Goal: Transaction & Acquisition: Purchase product/service

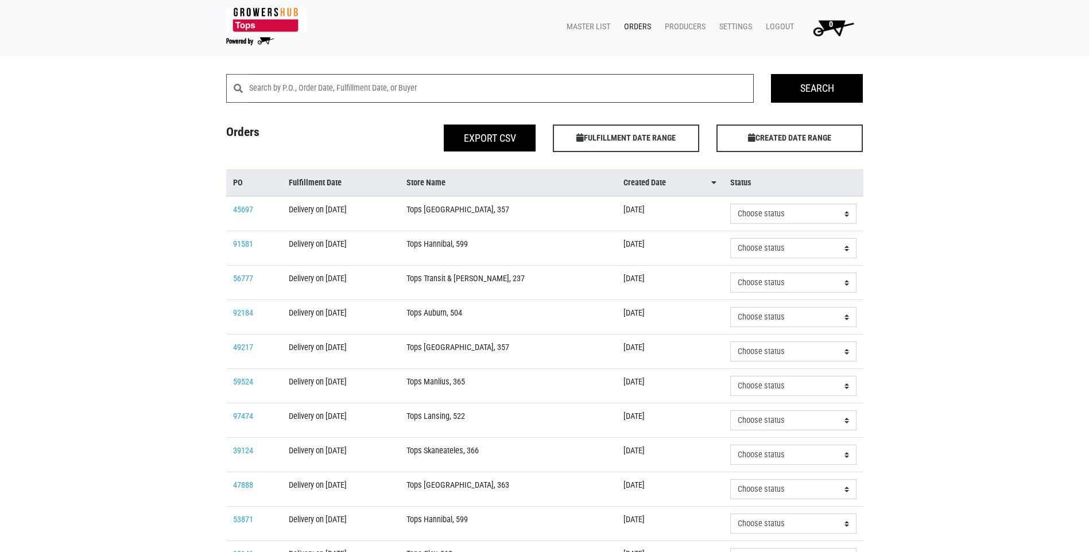
click at [313, 94] on input "search" at bounding box center [501, 88] width 505 height 29
type input "368"
click at [836, 86] on input "Search" at bounding box center [817, 88] width 92 height 29
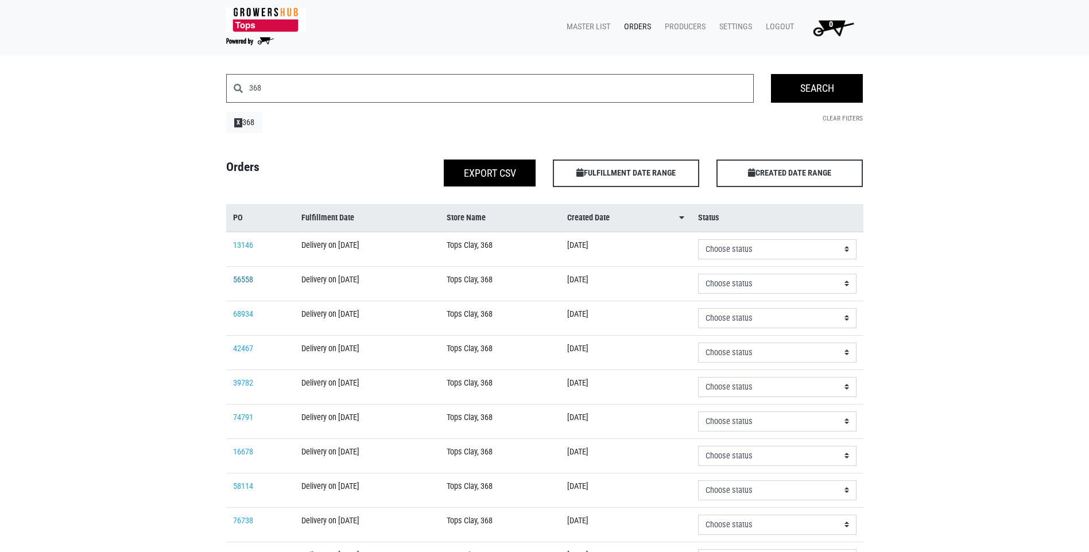
click at [251, 281] on link "56558" at bounding box center [243, 280] width 20 height 10
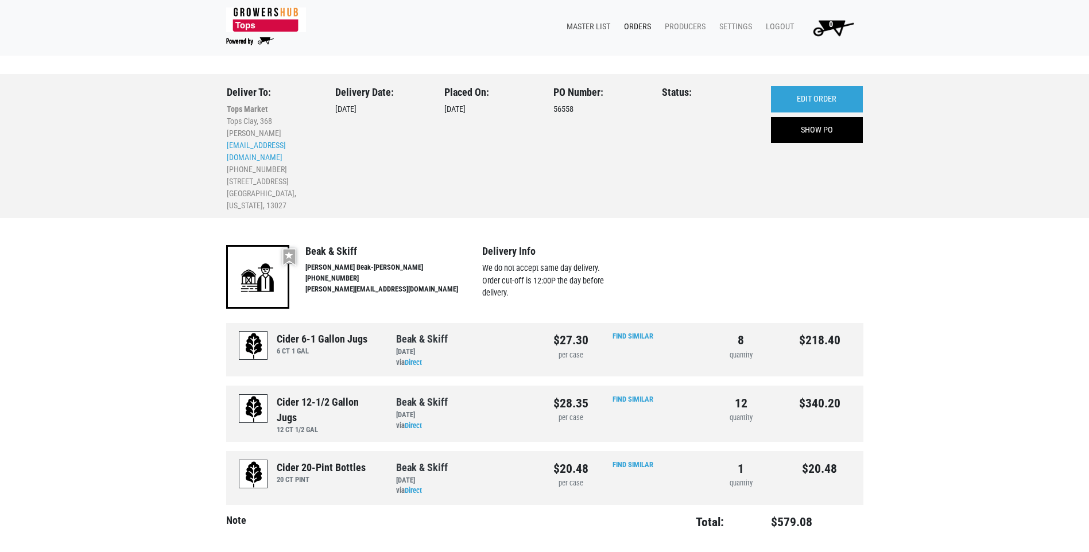
click at [588, 26] on link "Master List" at bounding box center [585, 27] width 57 height 22
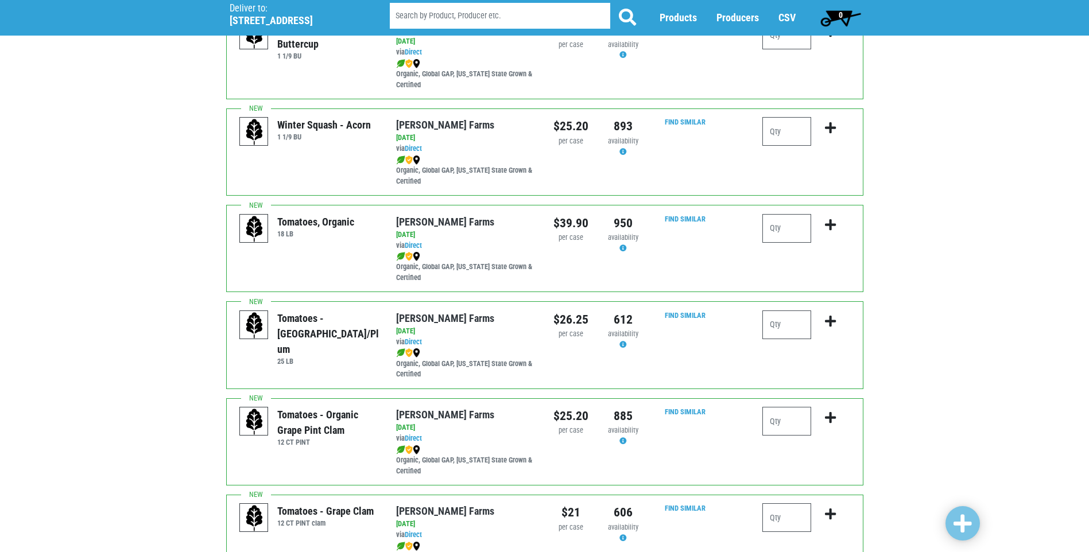
scroll to position [631, 0]
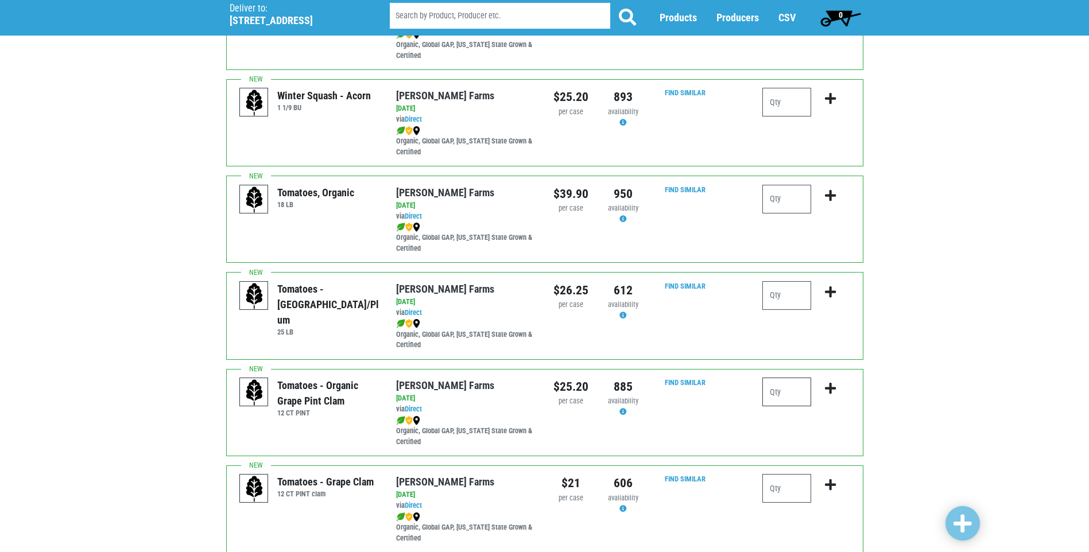
click at [775, 392] on input "number" at bounding box center [786, 392] width 49 height 29
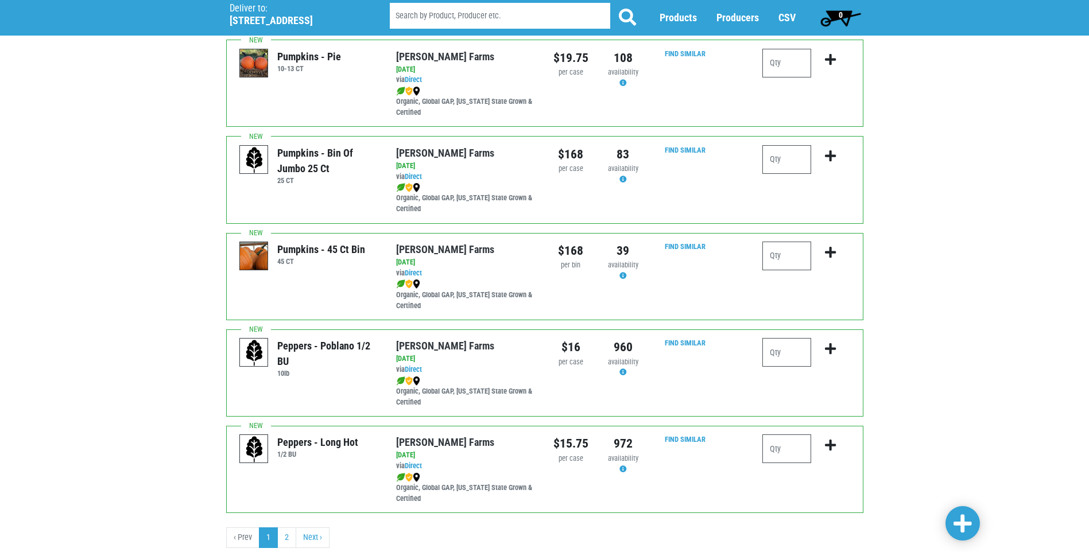
scroll to position [1574, 0]
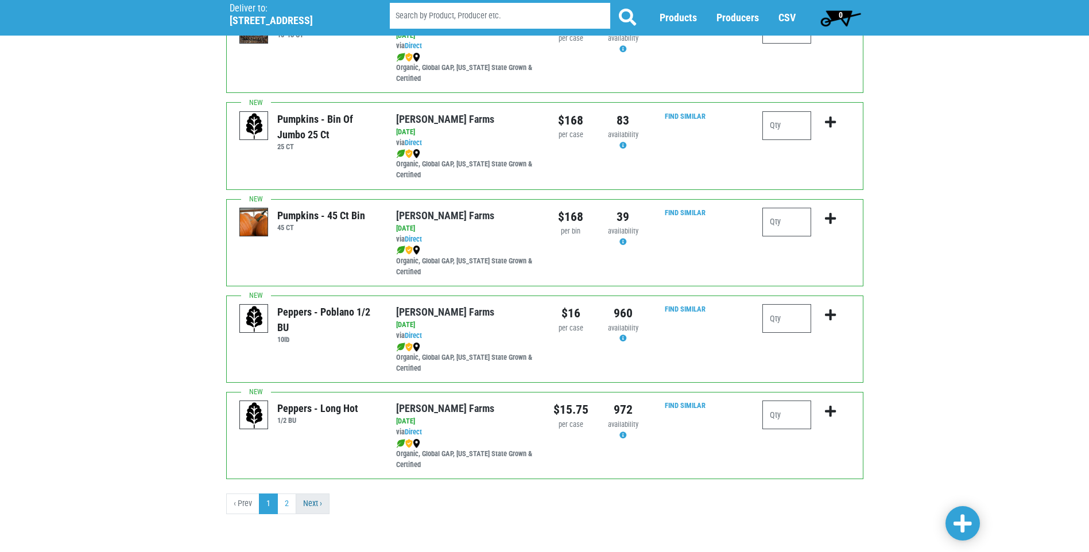
type input "1"
click at [301, 510] on link "Next ›" at bounding box center [313, 504] width 34 height 21
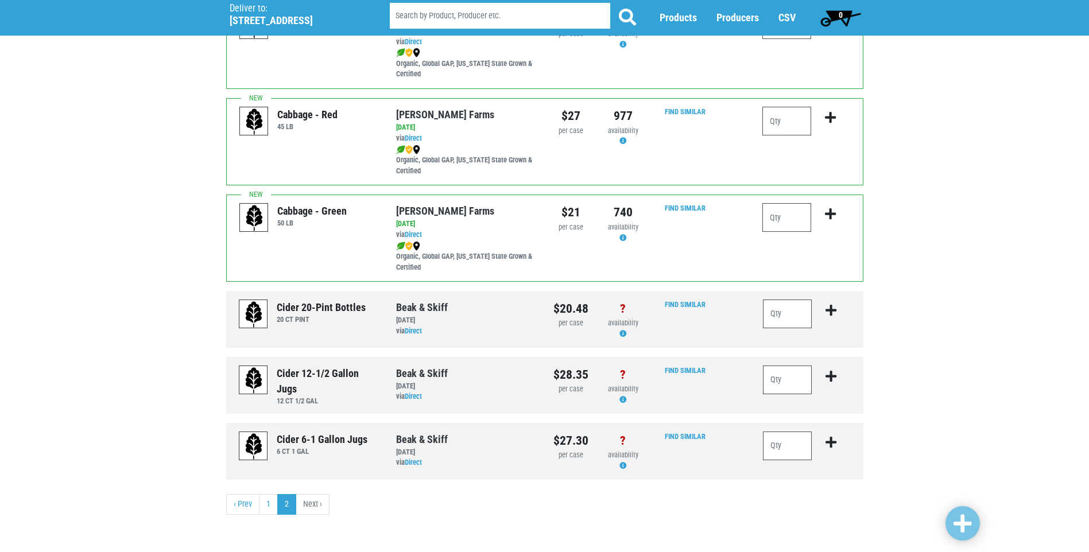
scroll to position [517, 0]
click at [791, 310] on input "number" at bounding box center [787, 313] width 49 height 29
type input "1"
click at [789, 388] on input "number" at bounding box center [787, 379] width 49 height 29
type input "1"
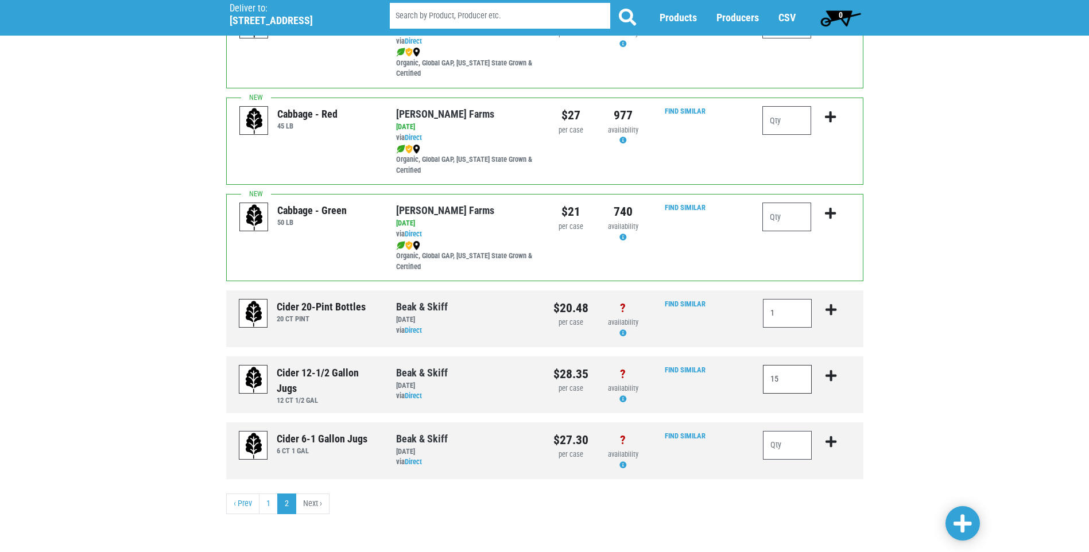
type input "15"
click at [953, 528] on span at bounding box center [962, 524] width 18 height 21
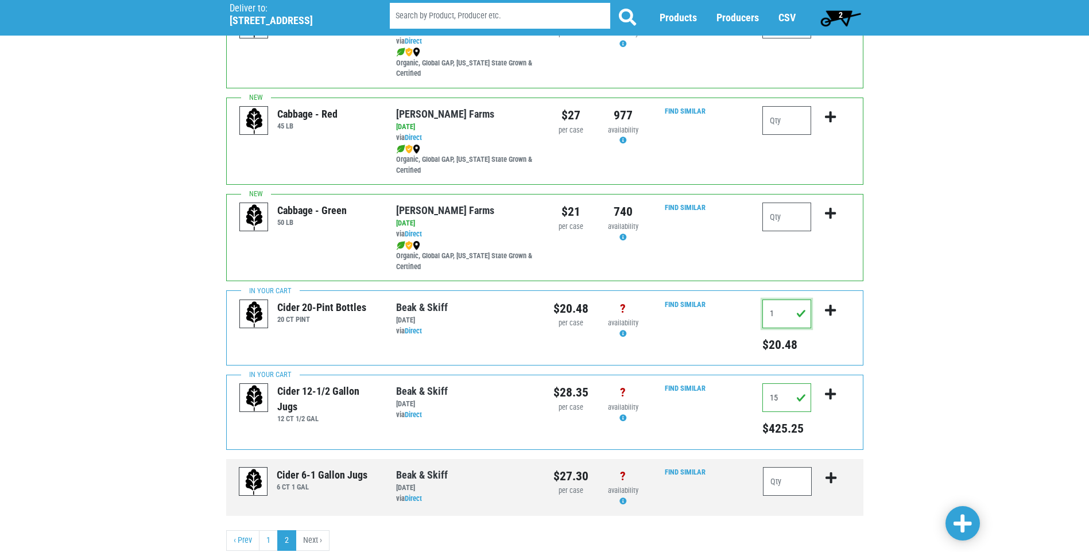
click at [779, 312] on input "1" at bounding box center [786, 314] width 49 height 29
type input "2"
click at [959, 525] on span at bounding box center [962, 524] width 18 height 21
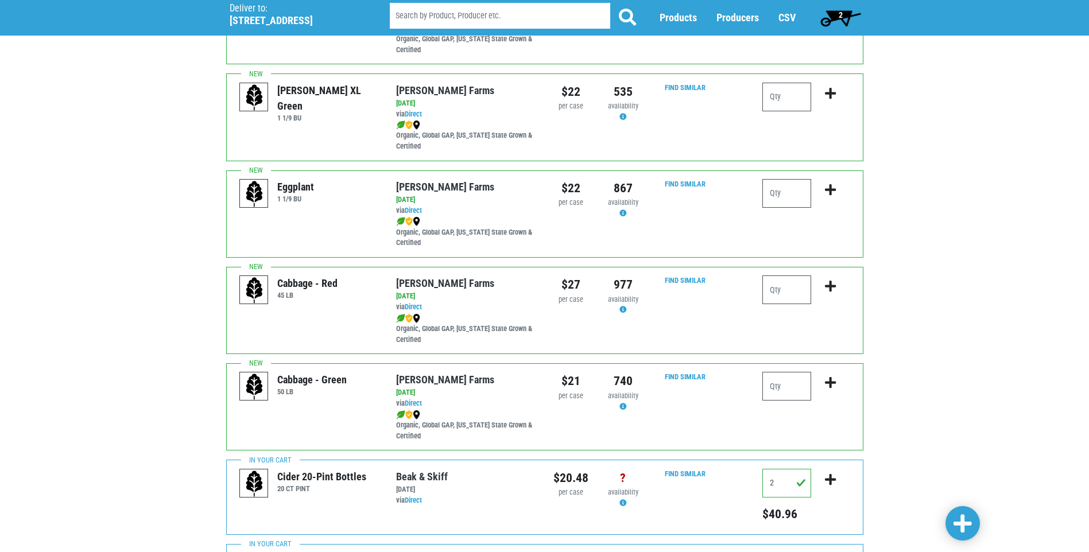
scroll to position [553, 0]
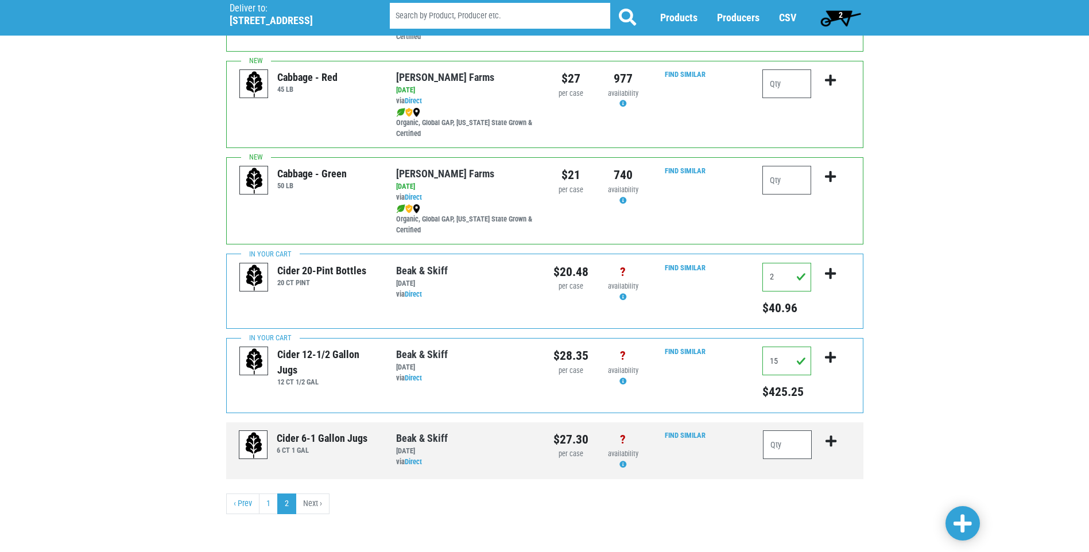
click at [844, 24] on span "2" at bounding box center [840, 17] width 51 height 23
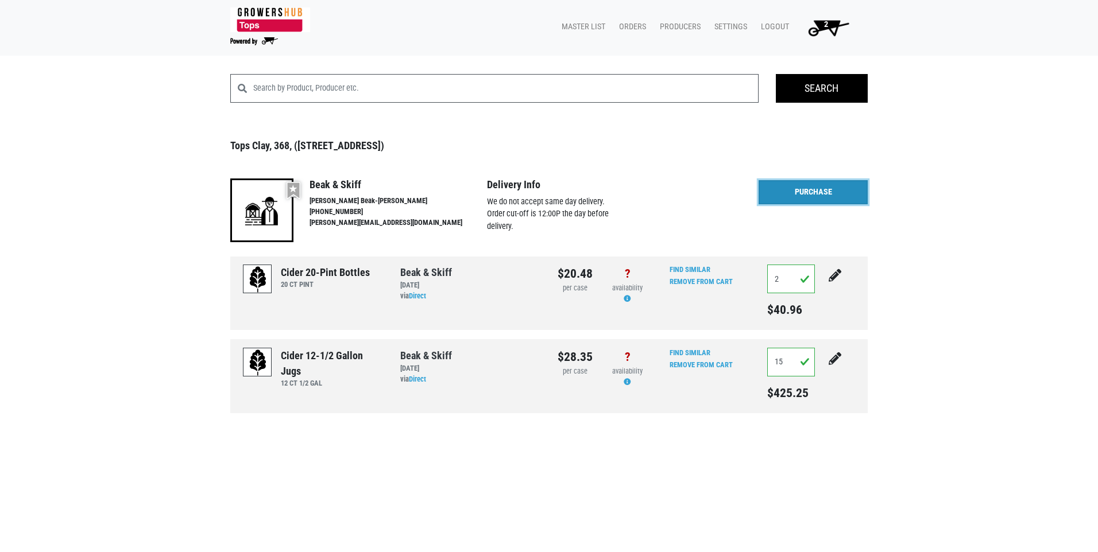
click at [813, 187] on link "Purchase" at bounding box center [812, 192] width 109 height 24
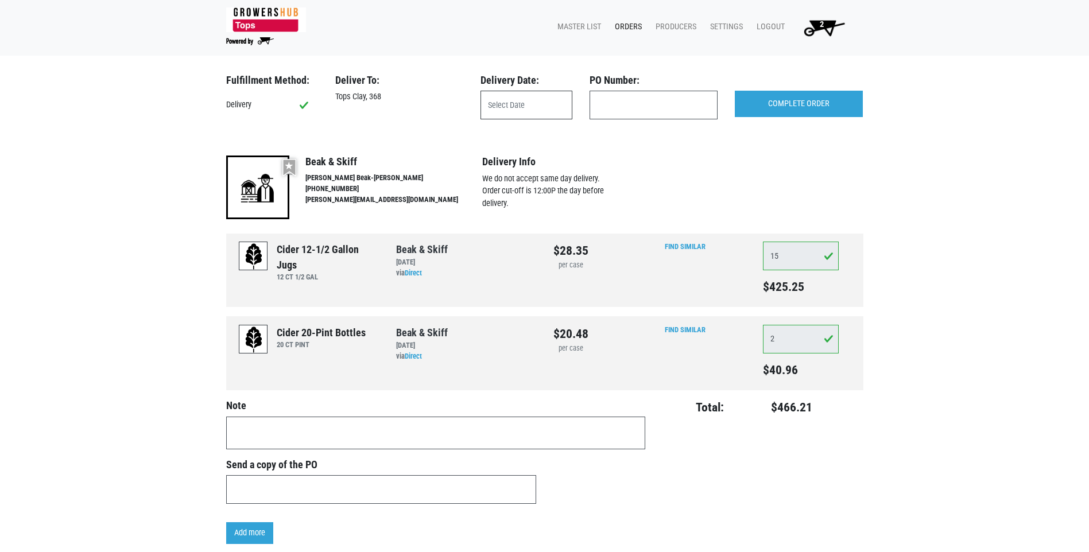
click at [537, 116] on input "text" at bounding box center [526, 105] width 92 height 29
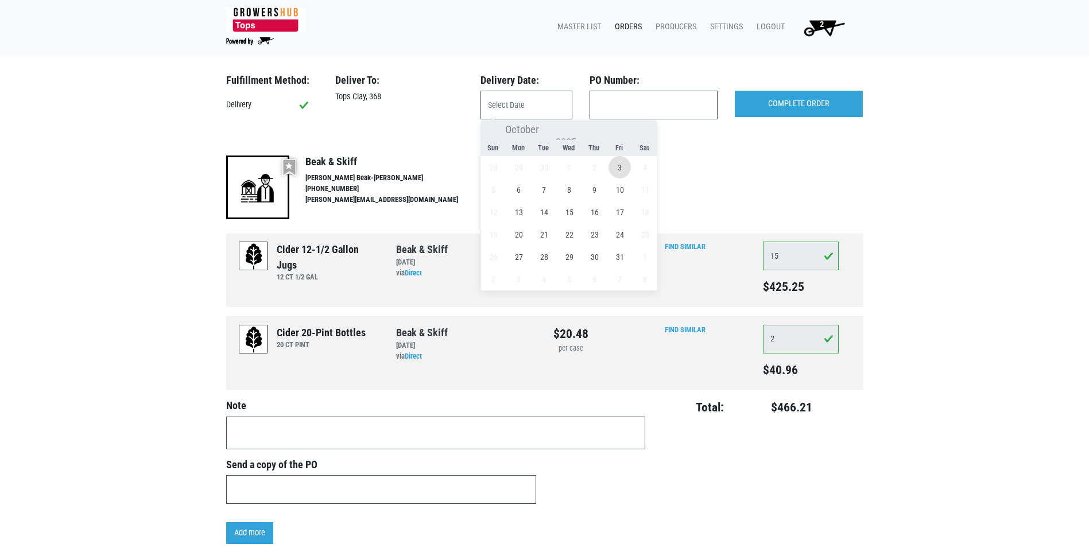
click at [616, 169] on span "3" at bounding box center [619, 167] width 22 height 22
type input "[DATE]"
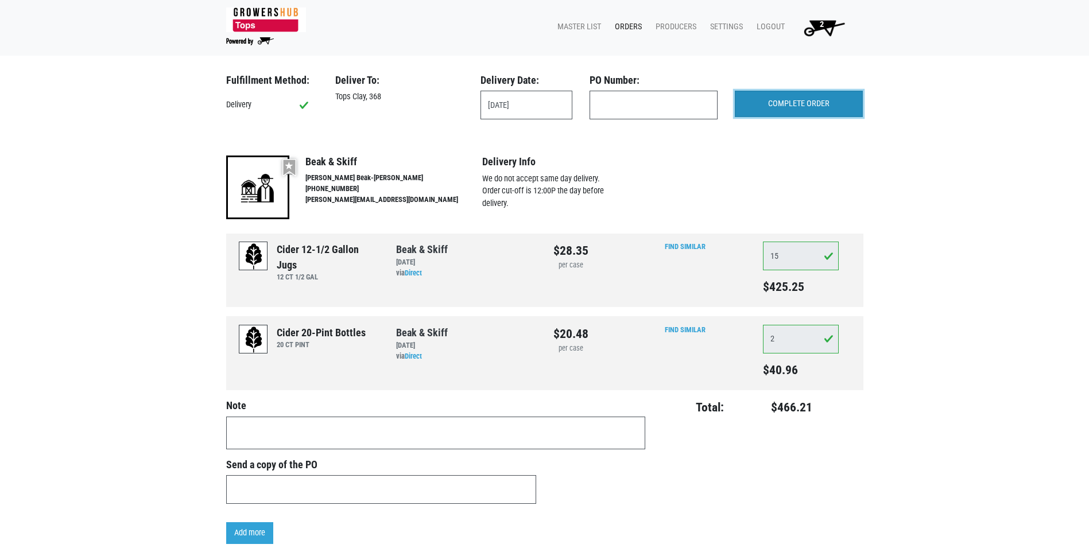
click at [789, 104] on input "COMPLETE ORDER" at bounding box center [799, 104] width 128 height 26
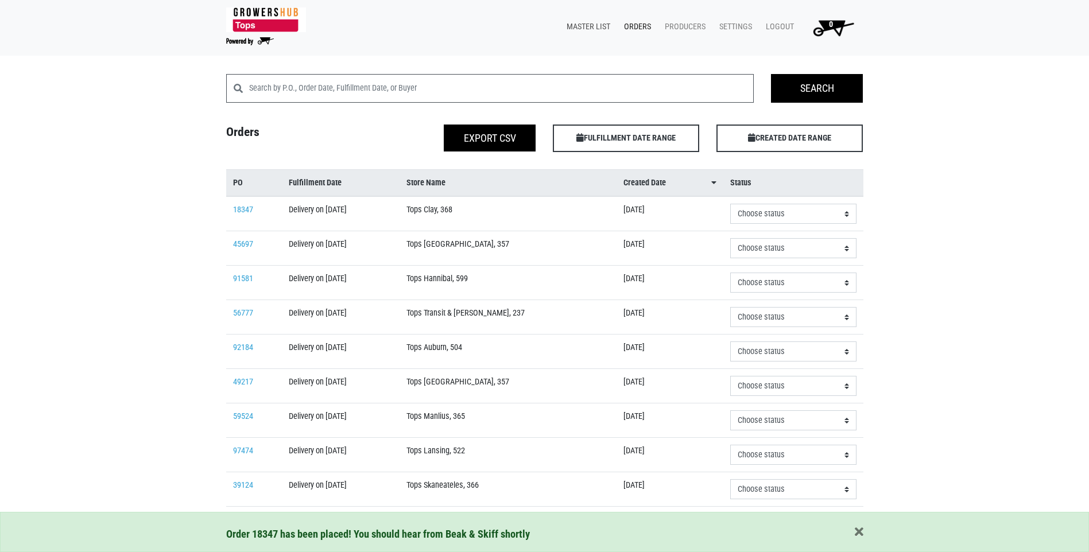
click at [595, 30] on link "Master List" at bounding box center [585, 27] width 57 height 22
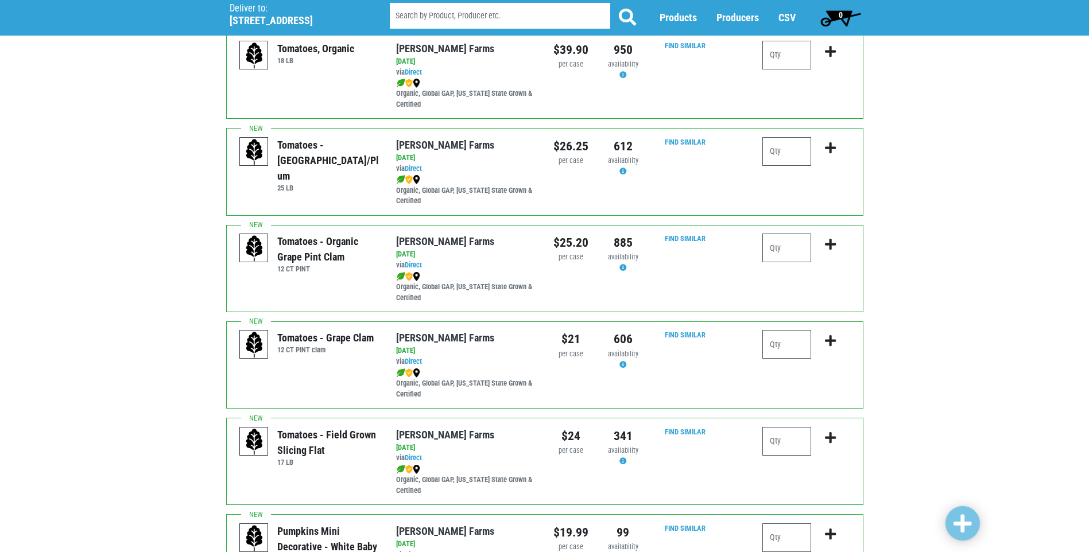
scroll to position [770, 0]
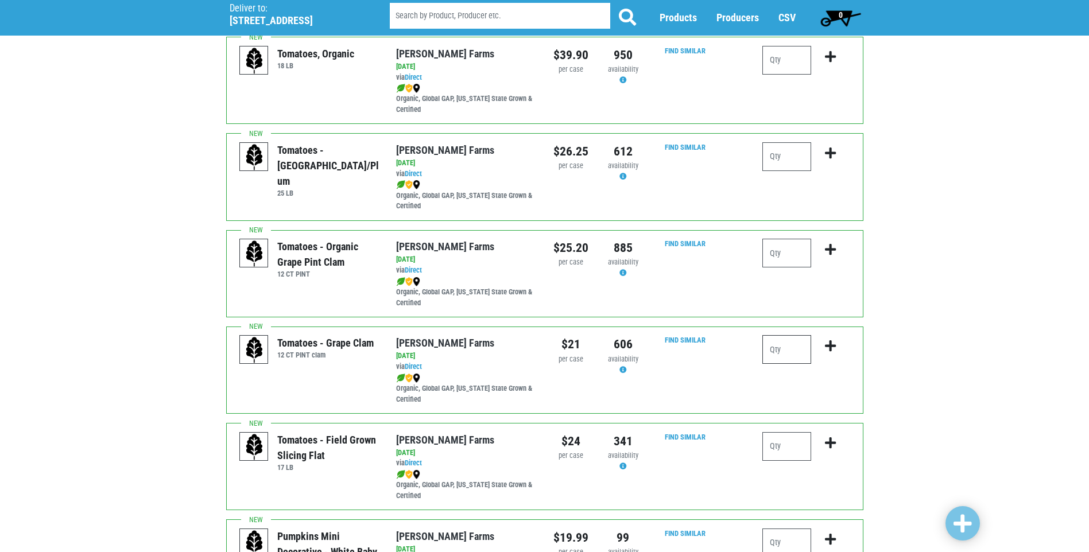
click at [776, 354] on input "number" at bounding box center [786, 349] width 49 height 29
type input "4"
click at [770, 456] on input "number" at bounding box center [786, 446] width 49 height 29
type input "1"
click at [786, 257] on input "number" at bounding box center [786, 253] width 49 height 29
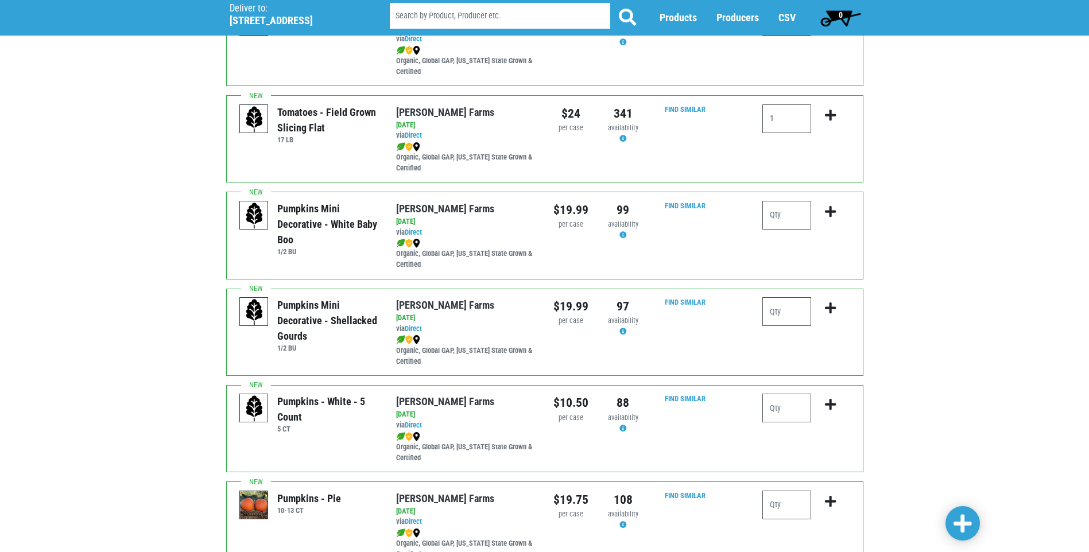
scroll to position [1344, 0]
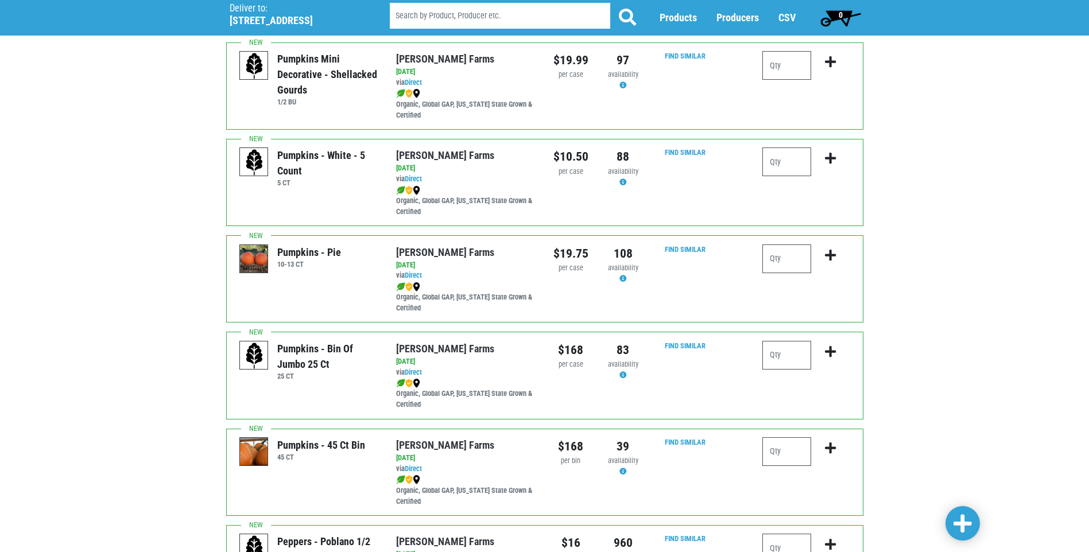
type input "1"
click at [969, 524] on span at bounding box center [962, 524] width 18 height 21
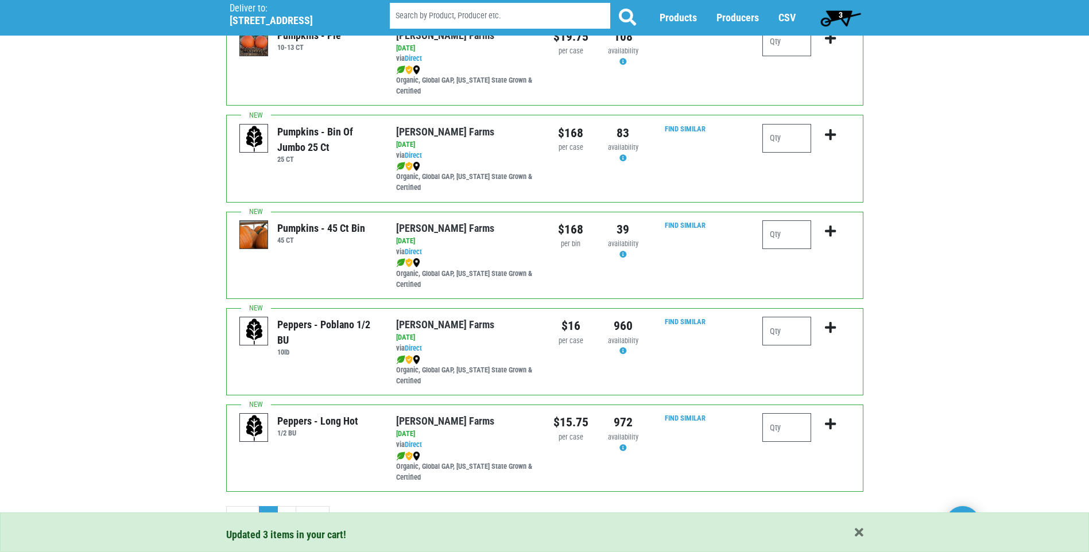
scroll to position [1574, 0]
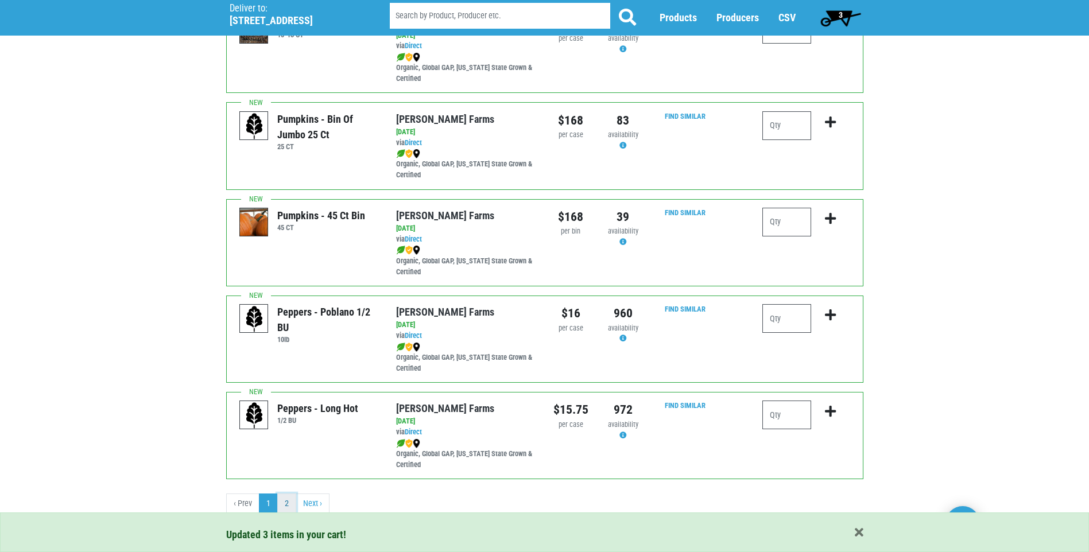
click at [294, 509] on link "2" at bounding box center [286, 504] width 19 height 21
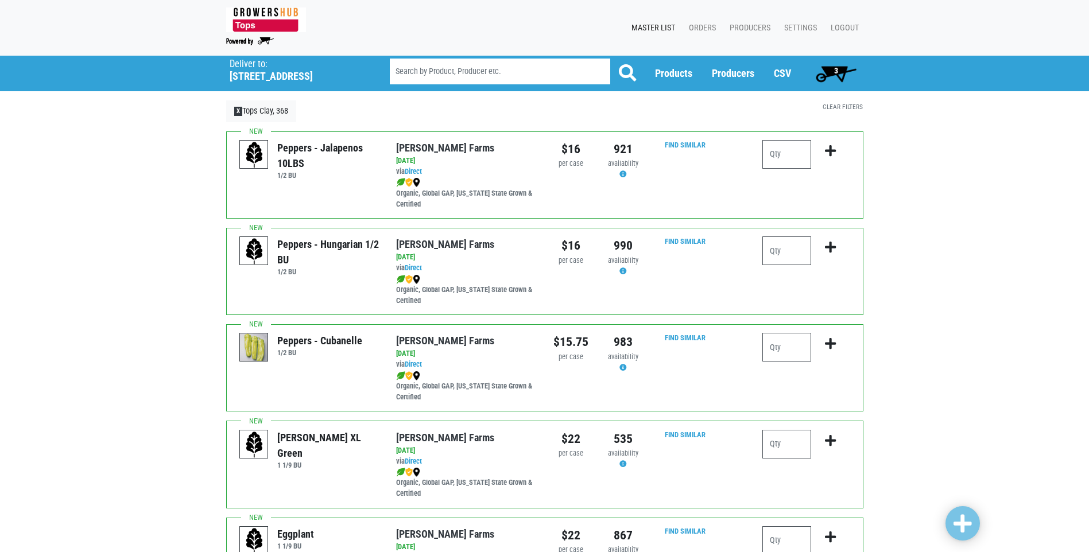
click at [786, 428] on div "Peppers - Bell XL Green 1 1/9 BU Reeves Farms via Direct on 2025-10-02 1 1/9 BU…" at bounding box center [544, 464] width 637 height 87
click at [789, 436] on input "number" at bounding box center [786, 444] width 49 height 29
type input "2"
click at [970, 526] on span at bounding box center [962, 524] width 18 height 21
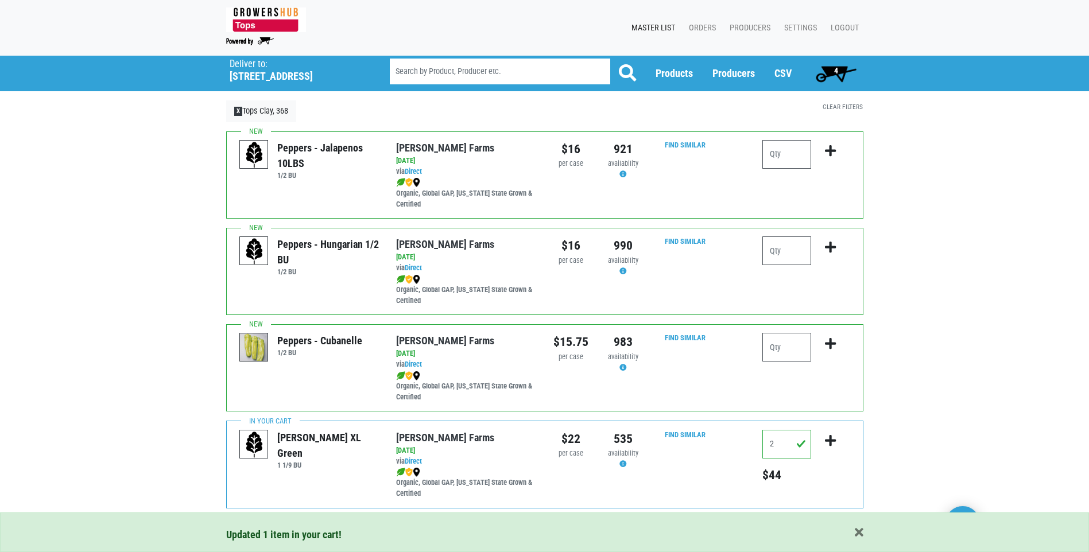
click at [847, 67] on span "4" at bounding box center [836, 73] width 51 height 23
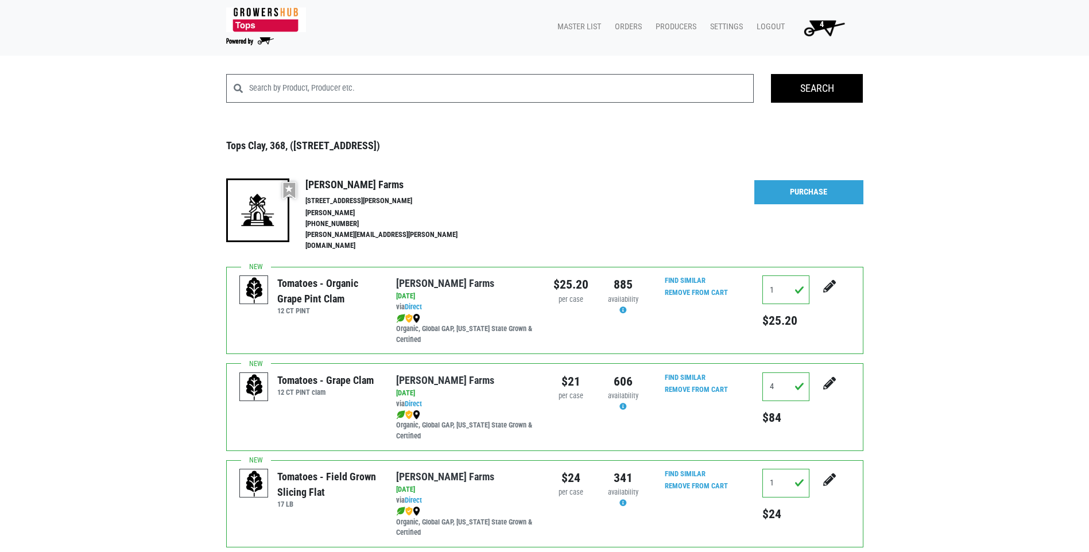
scroll to position [183, 0]
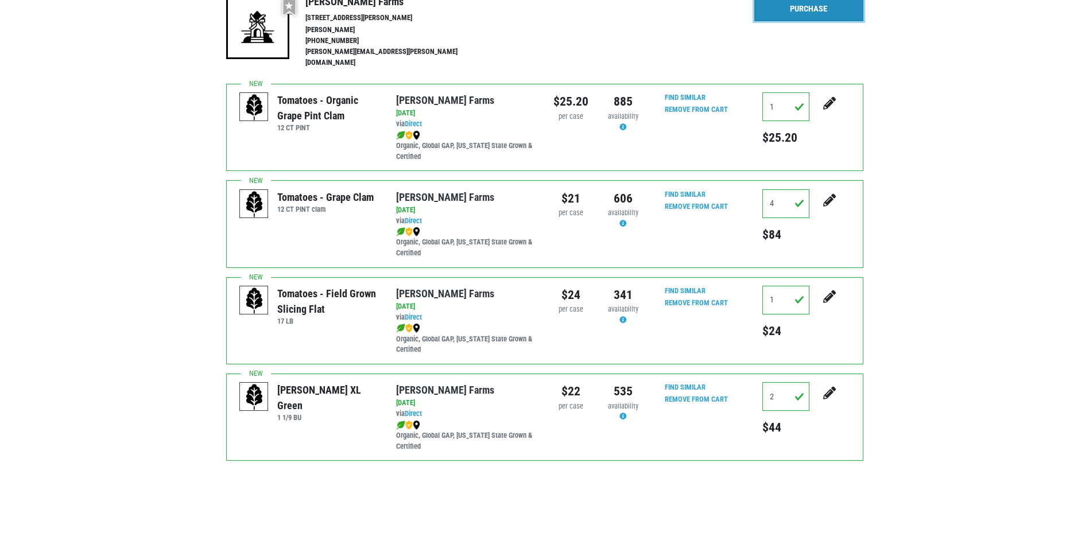
click at [778, 17] on link "Purchase" at bounding box center [808, 9] width 109 height 24
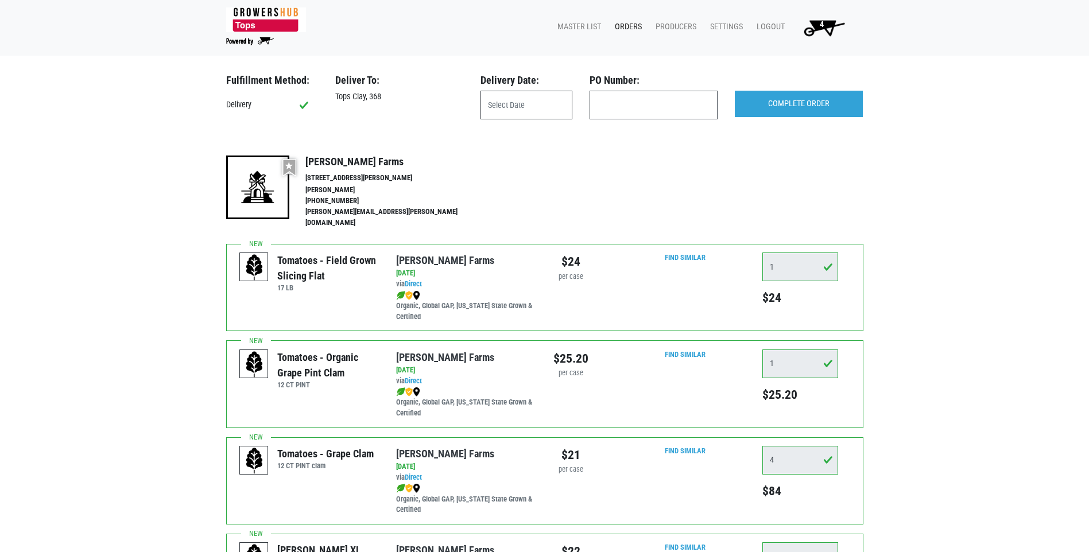
click at [514, 104] on input "text" at bounding box center [526, 105] width 92 height 29
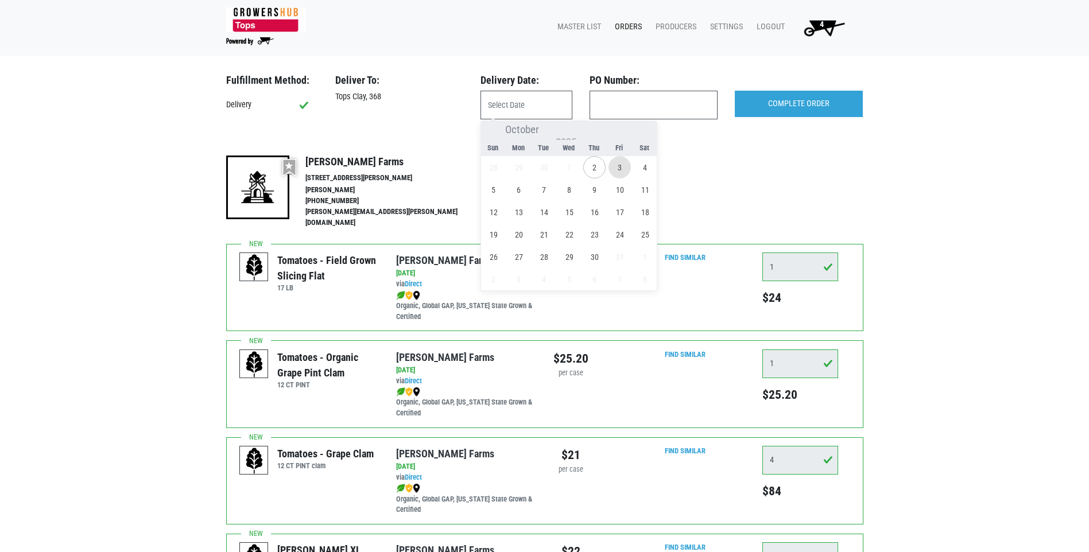
click at [623, 170] on span "3" at bounding box center [619, 167] width 22 height 22
type input "[DATE]"
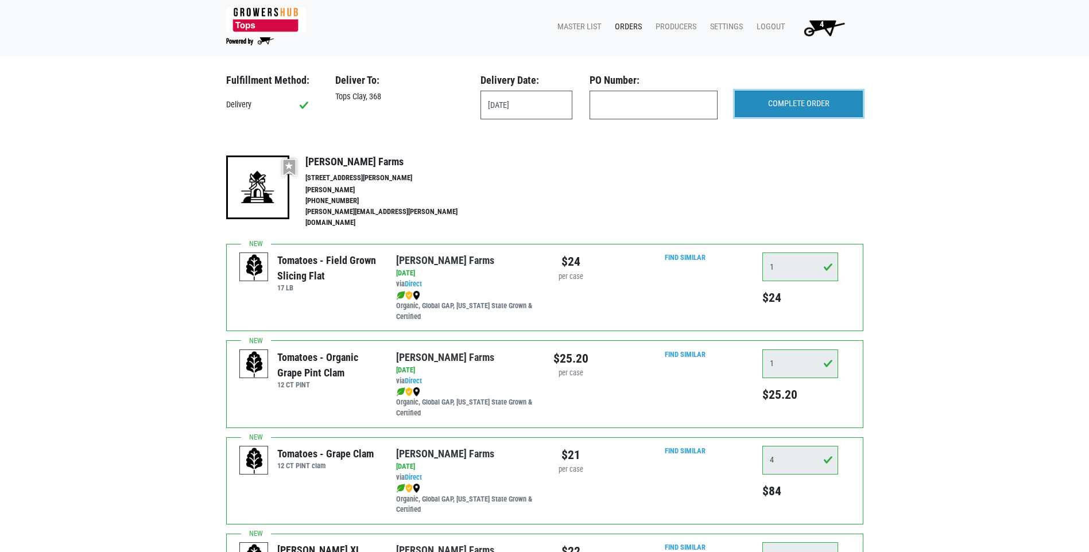
click at [799, 115] on input "COMPLETE ORDER" at bounding box center [799, 104] width 128 height 26
